Goal: Task Accomplishment & Management: Use online tool/utility

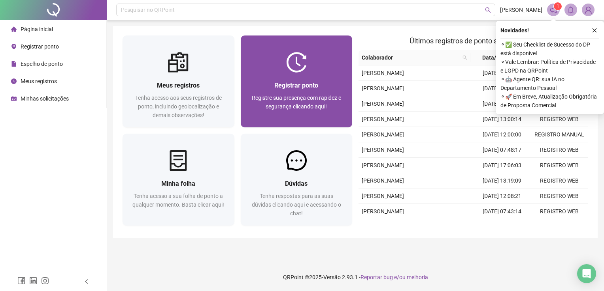
click at [302, 72] on img at bounding box center [296, 62] width 21 height 21
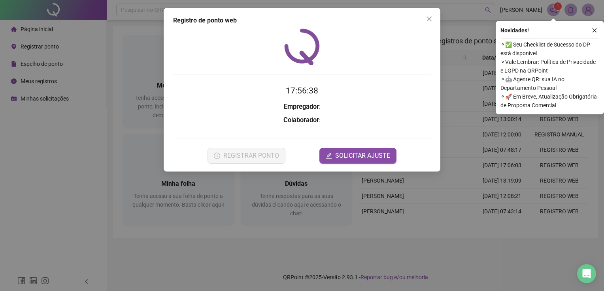
drag, startPoint x: 430, startPoint y: 20, endPoint x: 427, endPoint y: 23, distance: 4.5
click at [430, 20] on icon "close" at bounding box center [429, 19] width 5 height 5
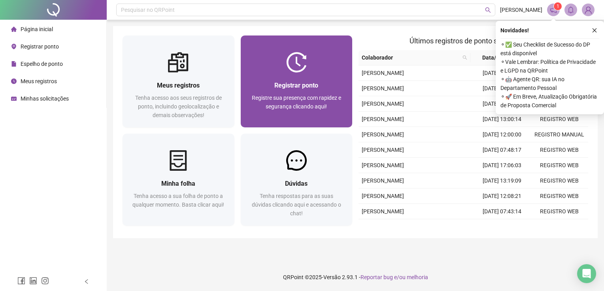
click at [308, 79] on div "Registrar ponto Registre sua presença com rapidez e segurança clicando aqui!" at bounding box center [297, 100] width 112 height 55
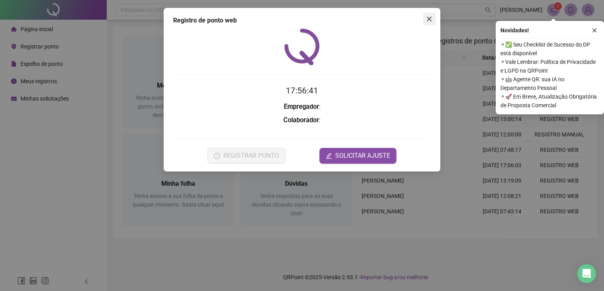
click at [428, 20] on icon "close" at bounding box center [429, 19] width 6 height 6
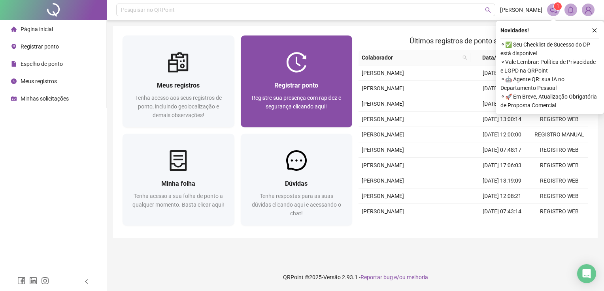
click at [266, 72] on div at bounding box center [297, 62] width 112 height 21
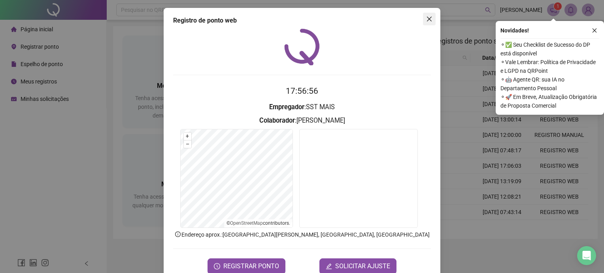
click at [426, 18] on icon "close" at bounding box center [429, 19] width 6 height 6
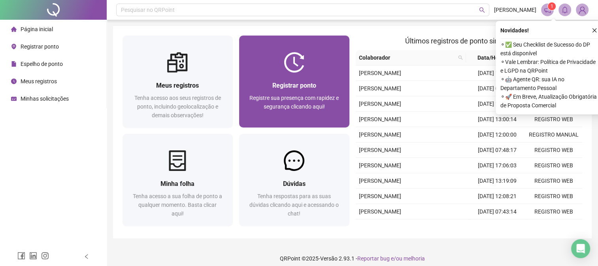
click at [288, 77] on div "Registrar ponto Registre sua presença com rapidez e segurança clicando aqui!" at bounding box center [294, 100] width 110 height 55
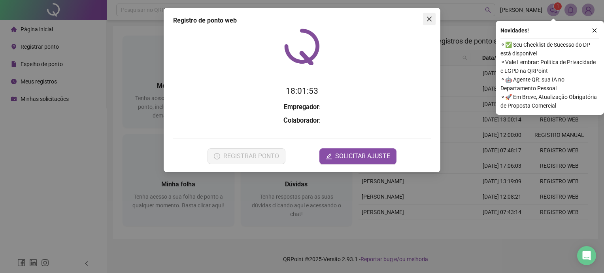
click at [430, 21] on icon "close" at bounding box center [429, 19] width 6 height 6
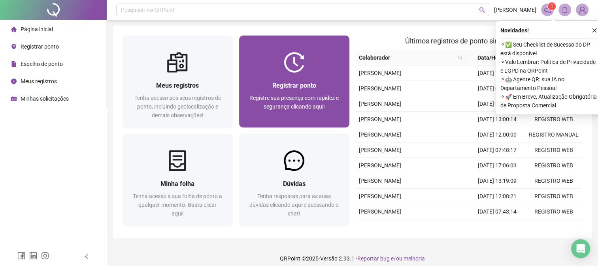
click at [278, 88] on span "Registrar ponto" at bounding box center [294, 86] width 44 height 8
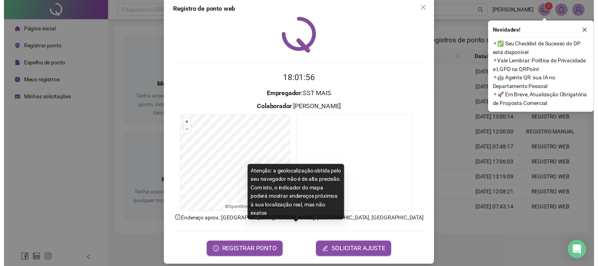
scroll to position [18, 0]
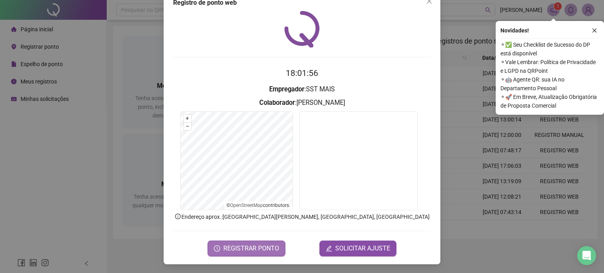
click at [243, 246] on span "REGISTRAR PONTO" at bounding box center [251, 247] width 56 height 9
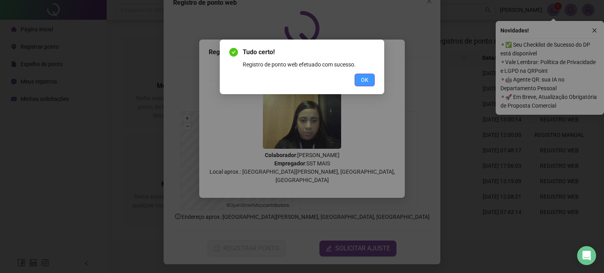
click at [359, 84] on button "OK" at bounding box center [364, 79] width 20 height 13
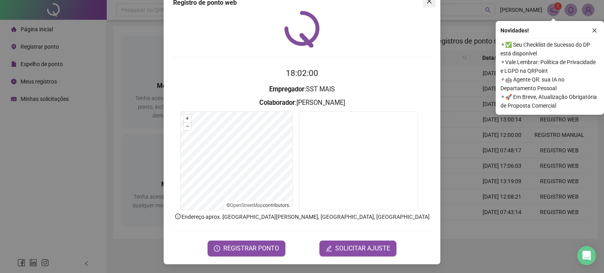
click at [427, 3] on icon "close" at bounding box center [429, 1] width 6 height 6
